Goal: Transaction & Acquisition: Download file/media

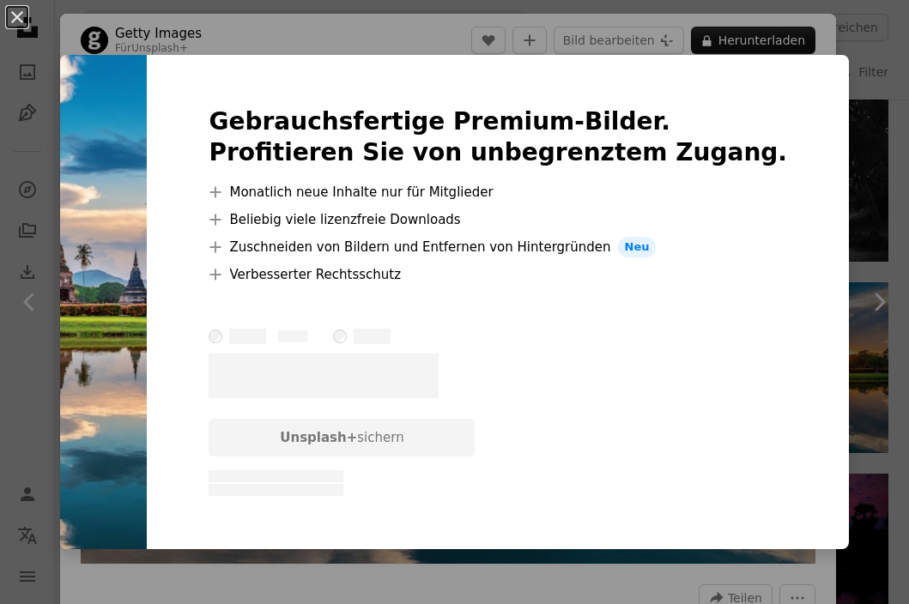
scroll to position [6238, 0]
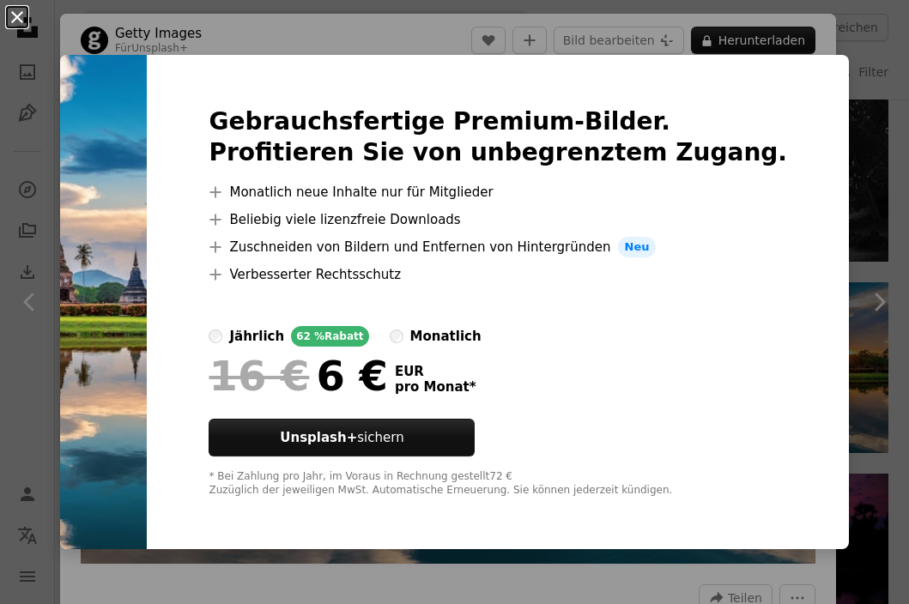
click at [23, 10] on button "An X shape" at bounding box center [17, 17] width 21 height 21
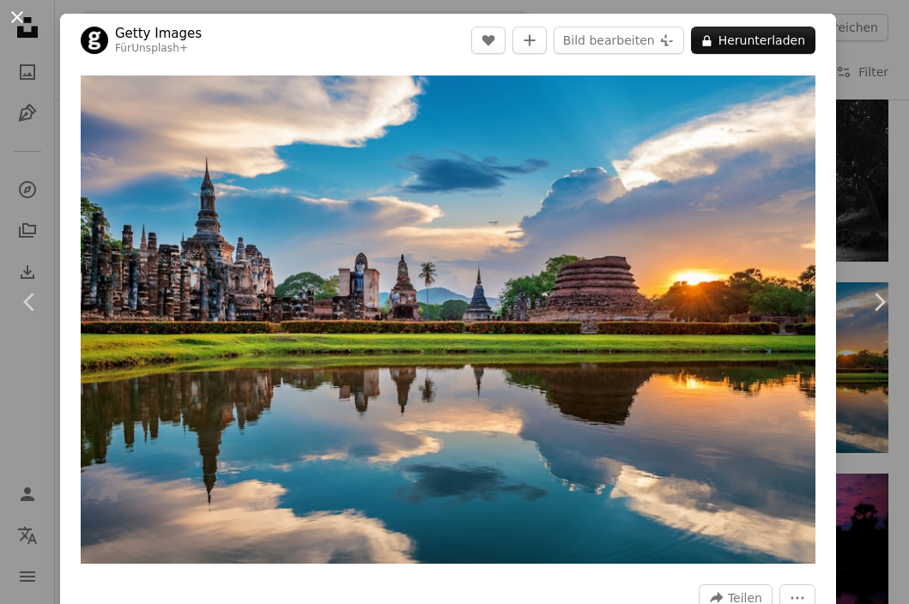
click at [20, 17] on button "An X shape" at bounding box center [17, 17] width 21 height 21
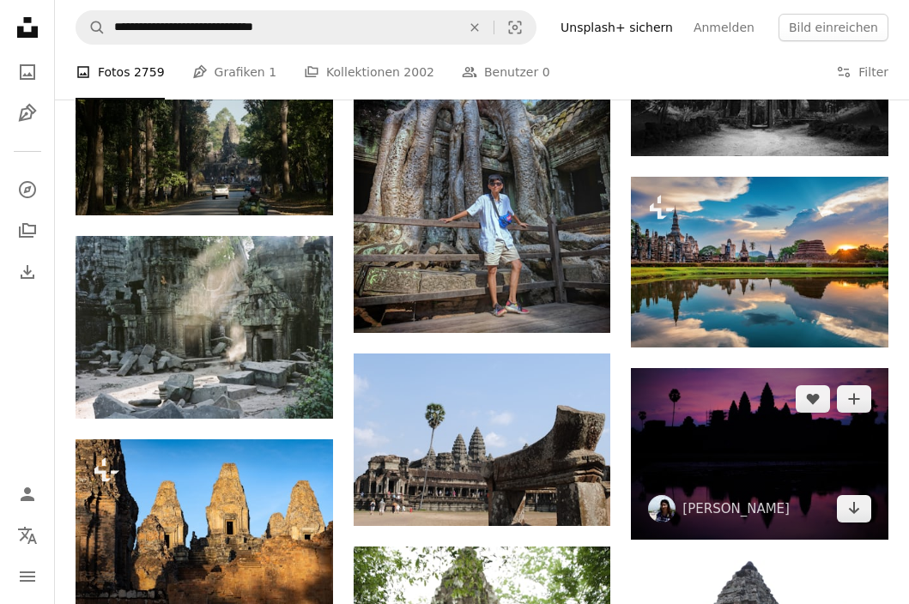
scroll to position [6452, 0]
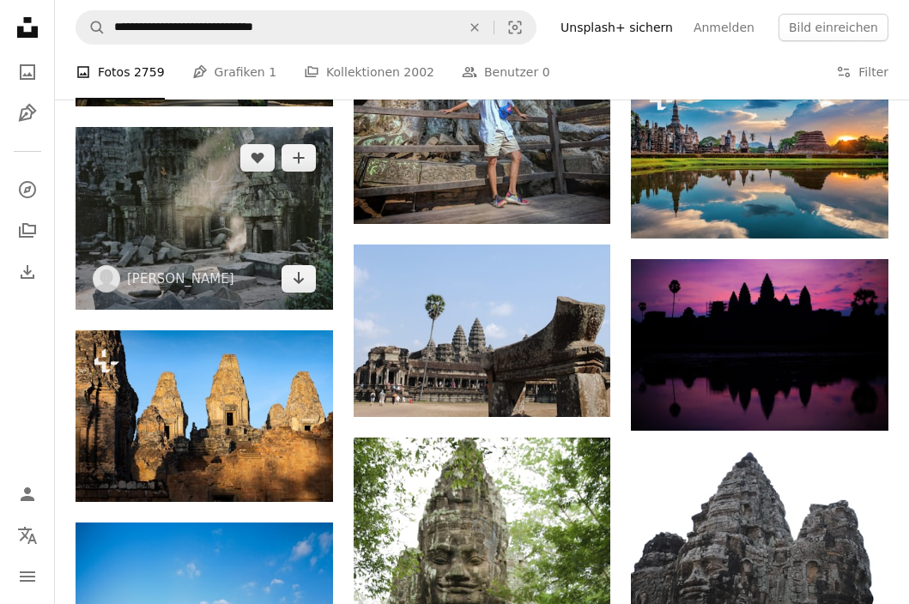
click at [281, 195] on img at bounding box center [205, 218] width 258 height 183
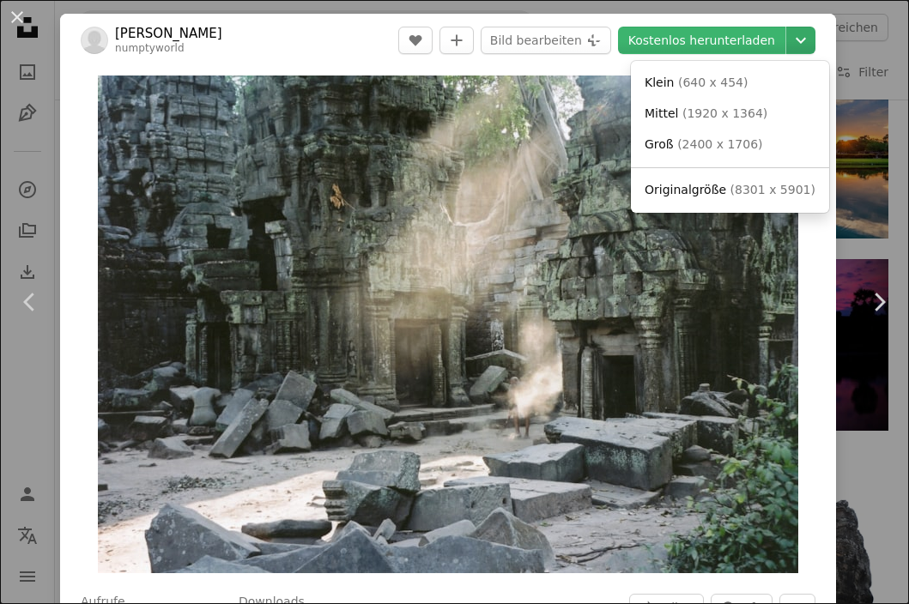
click at [800, 36] on icon "Chevron down" at bounding box center [800, 40] width 27 height 21
click at [787, 138] on link "Groß ( 2400 x 1706 )" at bounding box center [730, 145] width 185 height 31
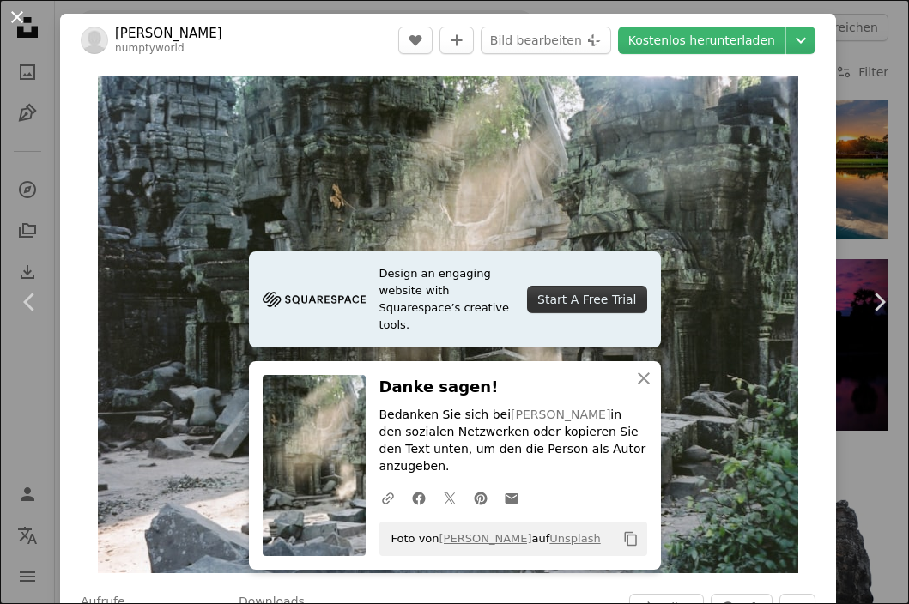
click at [17, 16] on button "An X shape" at bounding box center [17, 17] width 21 height 21
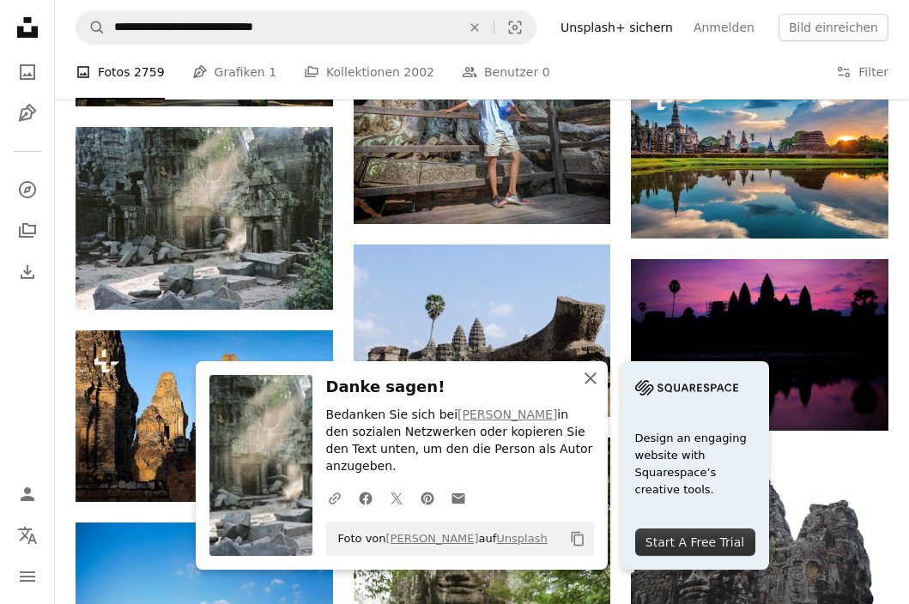
click at [589, 385] on icon "button" at bounding box center [591, 379] width 12 height 12
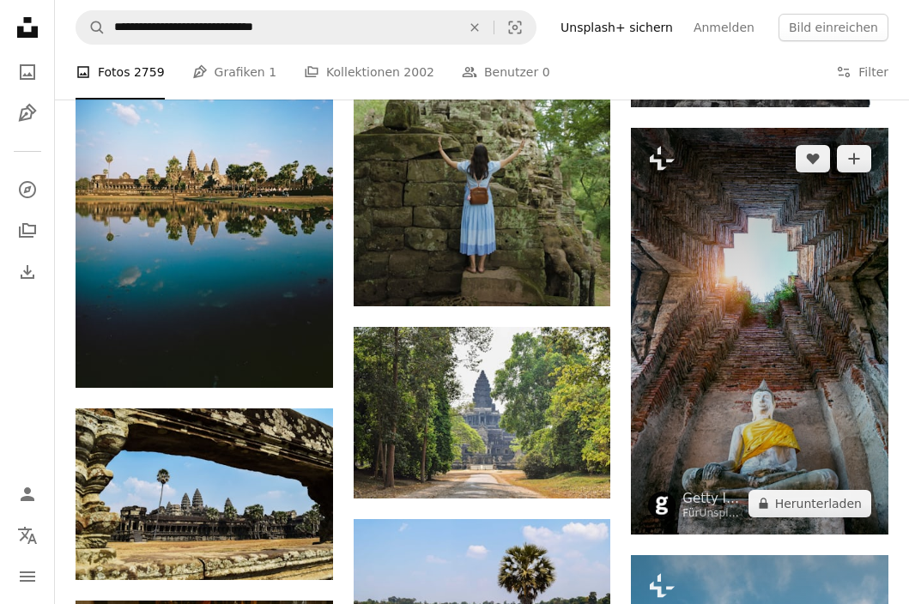
scroll to position [7102, 0]
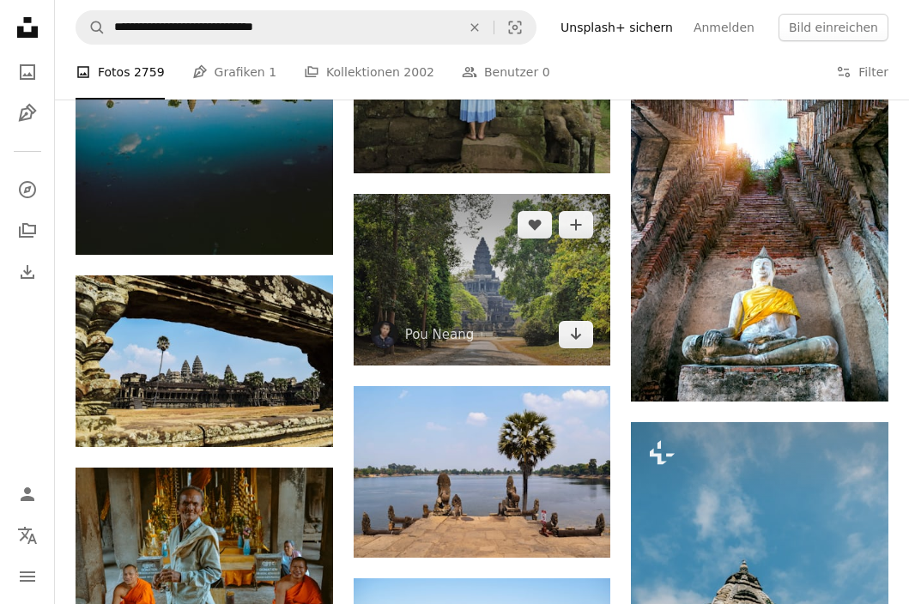
click at [519, 258] on img at bounding box center [483, 280] width 258 height 172
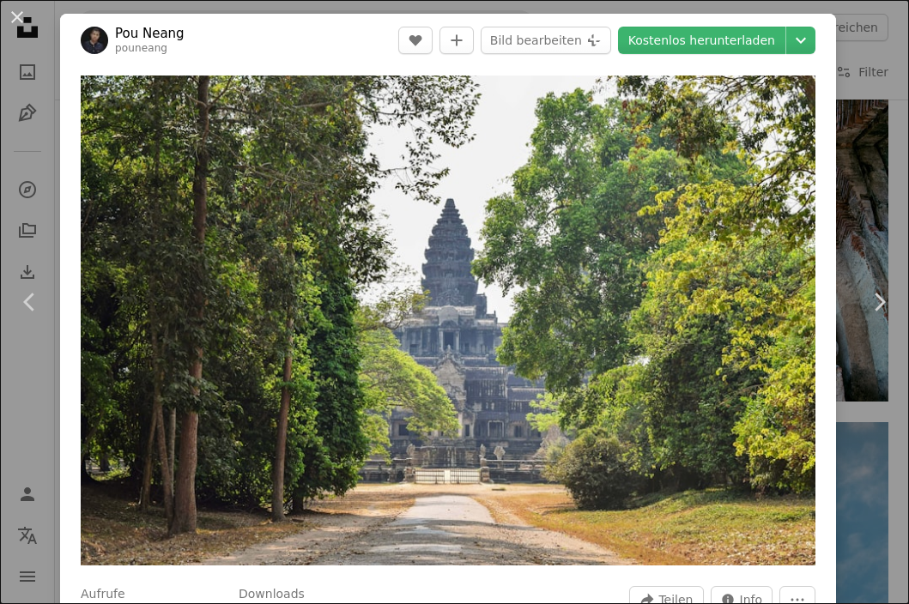
click at [15, 12] on button "An X shape" at bounding box center [17, 17] width 21 height 21
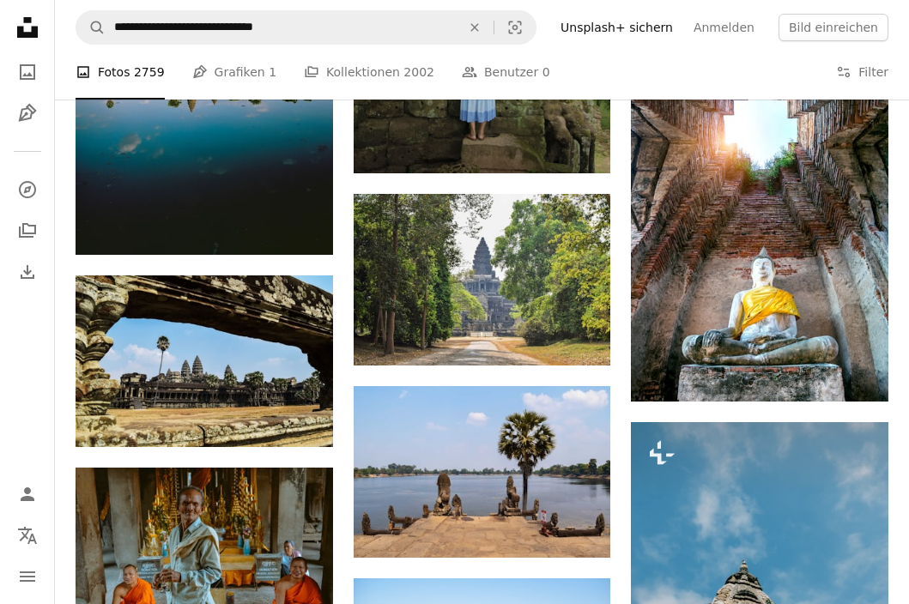
scroll to position [7218, 0]
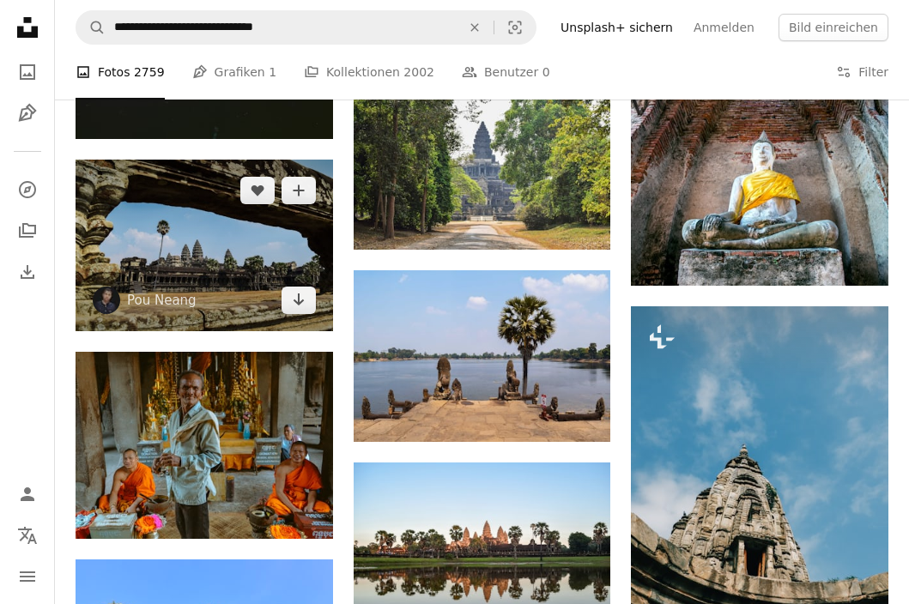
click at [209, 221] on img at bounding box center [205, 246] width 258 height 172
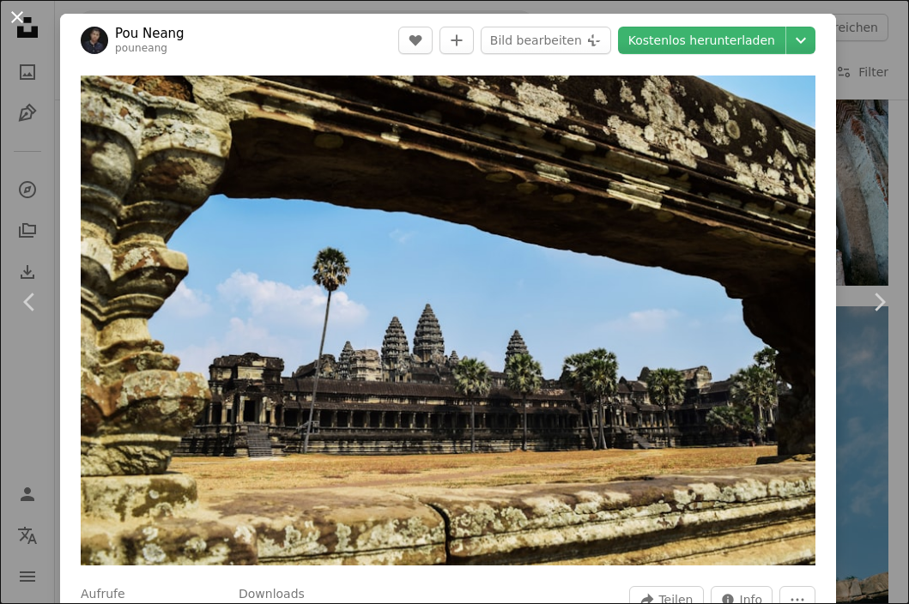
click at [15, 20] on button "An X shape" at bounding box center [17, 17] width 21 height 21
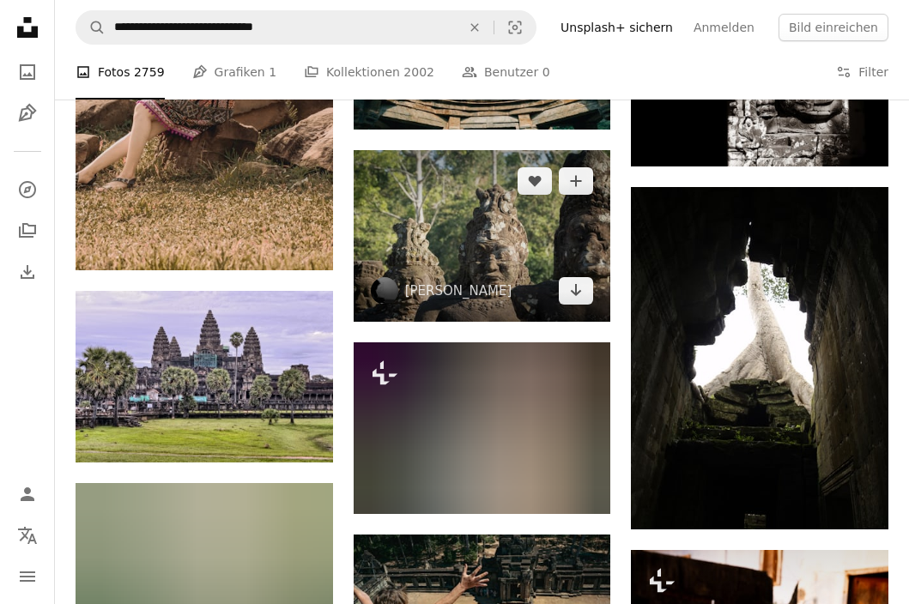
scroll to position [8355, 0]
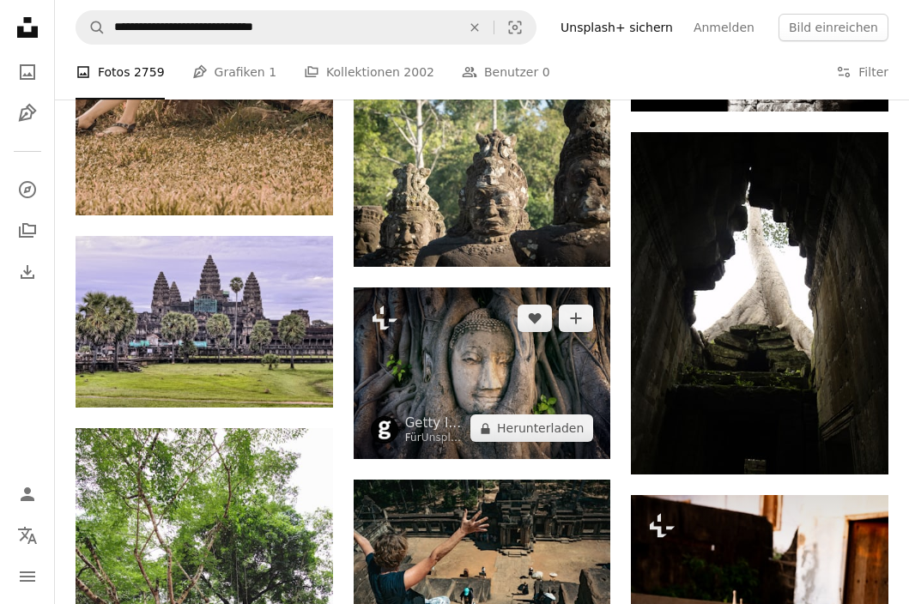
click at [416, 312] on img at bounding box center [483, 374] width 258 height 172
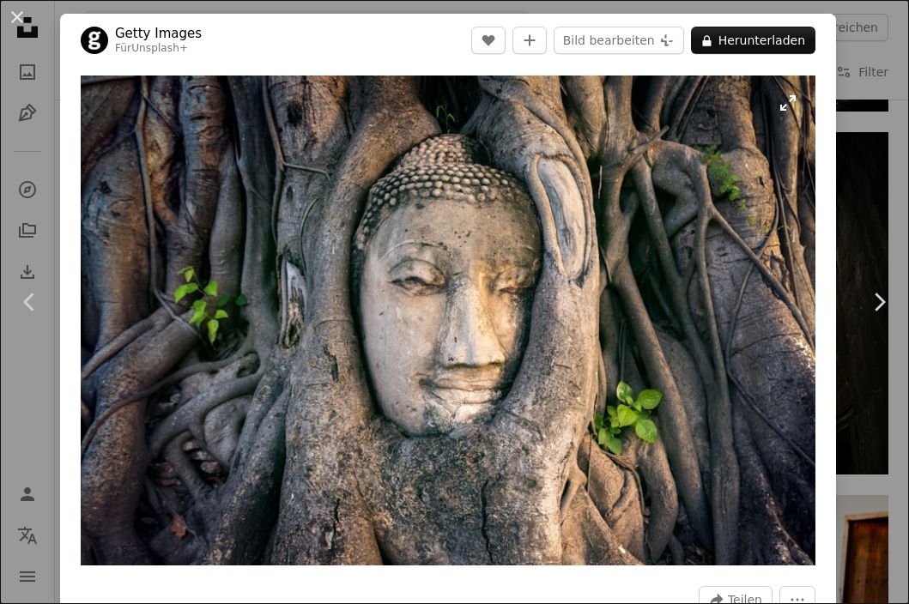
click at [476, 270] on img "Dieses Bild heranzoomen" at bounding box center [448, 321] width 735 height 490
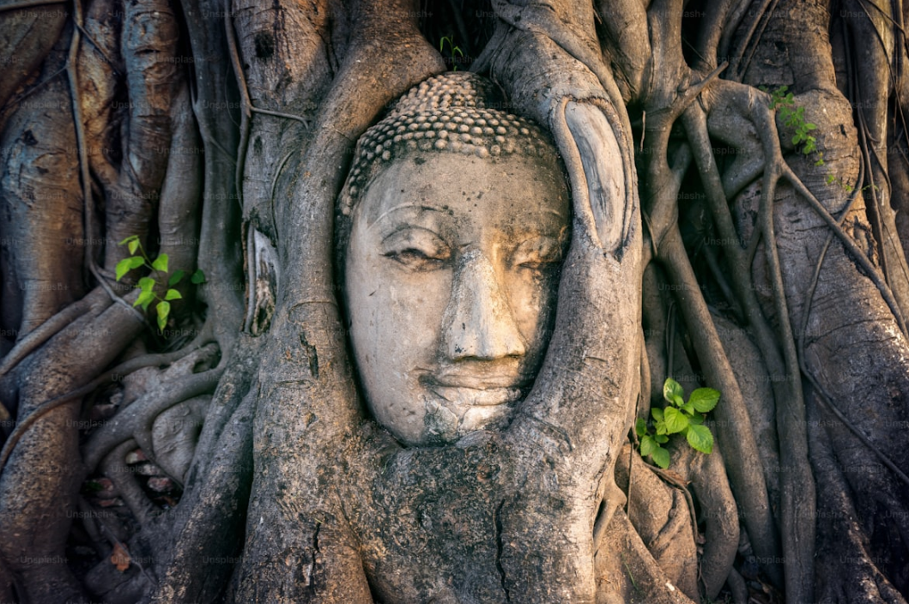
drag, startPoint x: 432, startPoint y: 258, endPoint x: 925, endPoint y: 306, distance: 495.9
